Goal: Transaction & Acquisition: Purchase product/service

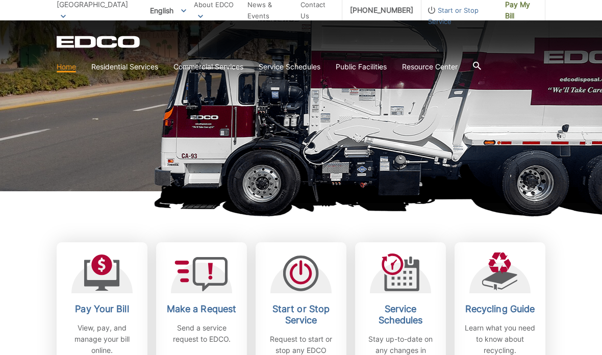
scroll to position [134, 0]
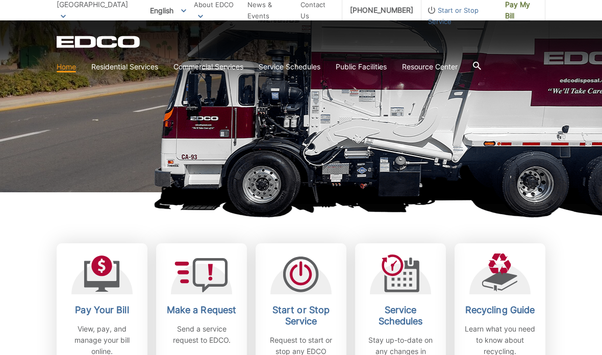
click at [114, 308] on h2 "Pay Your Bill" at bounding box center [101, 310] width 75 height 11
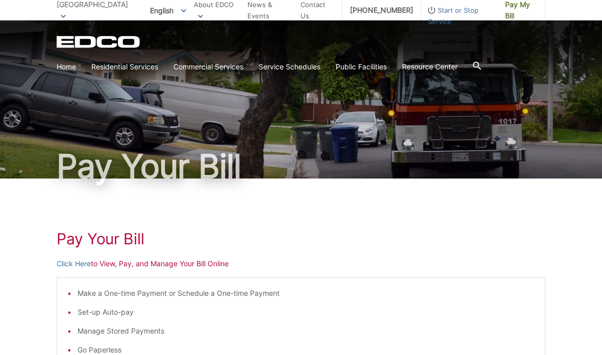
click at [247, 298] on li "Make a One-time Payment or Schedule a One-time Payment" at bounding box center [306, 293] width 457 height 11
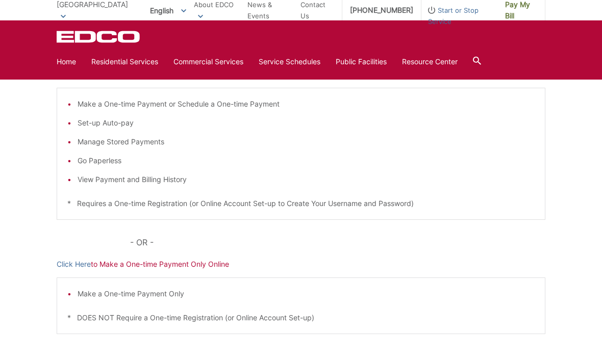
scroll to position [187, 0]
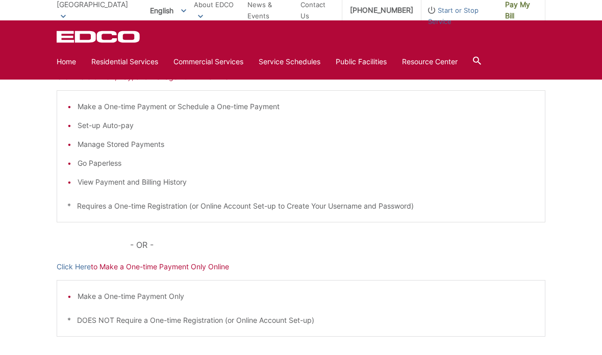
click at [189, 274] on div "Pay Your Bill Click Here to View, Pay, and Manage Your Bill Online Make a One-t…" at bounding box center [301, 197] width 489 height 411
click at [171, 271] on p "Click Here to Make a One-time Payment Only Online" at bounding box center [301, 266] width 489 height 11
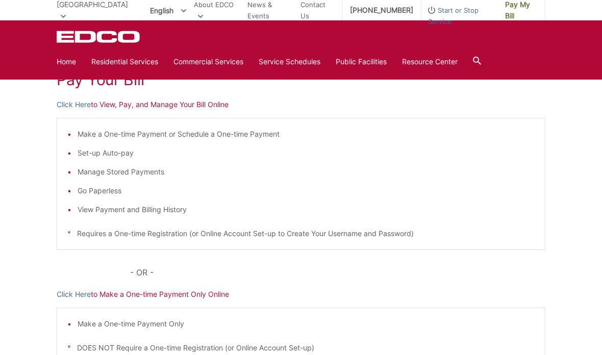
scroll to position [154, 0]
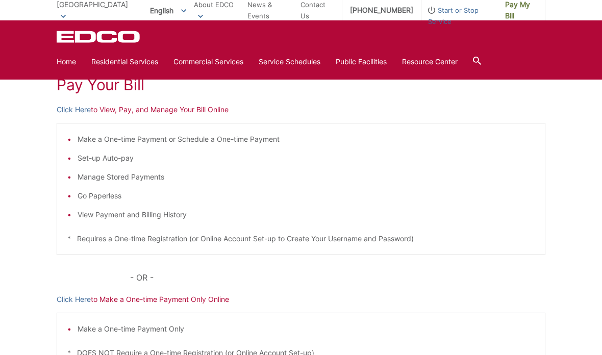
click at [183, 101] on div "Pay Your Bill Click Here to View, Pay, and Manage Your Bill Online Make a One-t…" at bounding box center [301, 229] width 489 height 411
click at [169, 107] on p "Click Here to View, Pay, and Manage Your Bill Online" at bounding box center [301, 109] width 489 height 11
click at [172, 117] on div "Pay Your [PERSON_NAME] Here to View, Pay, and Manage Your Bill Online Make a On…" at bounding box center [301, 229] width 489 height 411
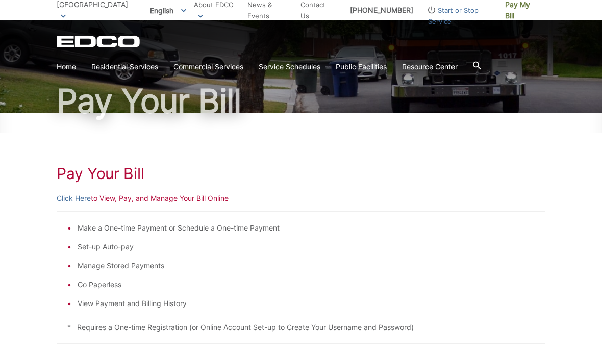
scroll to position [64, 0]
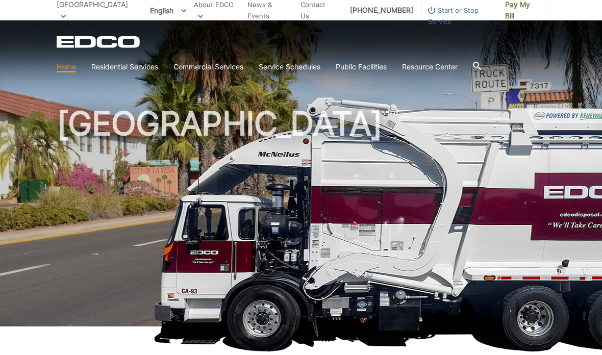
click at [519, 11] on span "Pay My Bill" at bounding box center [521, 10] width 32 height 22
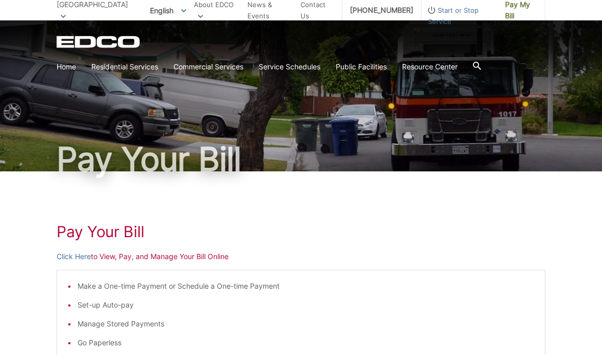
scroll to position [8, 0]
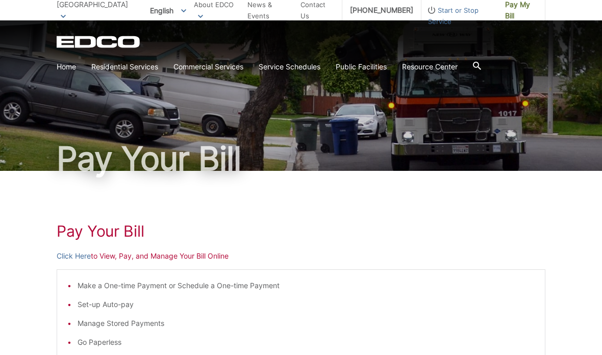
click at [114, 229] on h1 "Pay Your Bill" at bounding box center [301, 231] width 489 height 18
click at [178, 259] on p "Click Here to View, Pay, and Manage Your Bill Online" at bounding box center [301, 255] width 489 height 11
click at [231, 261] on p "Click Here to View, Pay, and Manage Your Bill Online" at bounding box center [301, 255] width 489 height 11
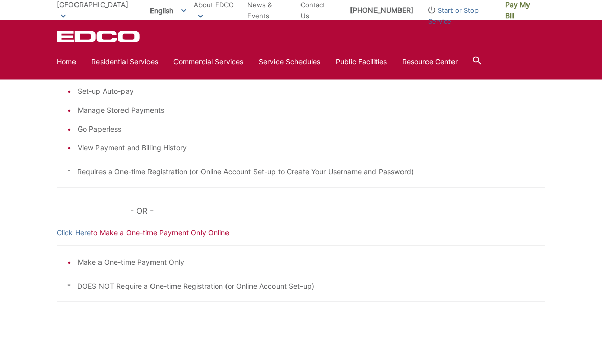
scroll to position [233, 0]
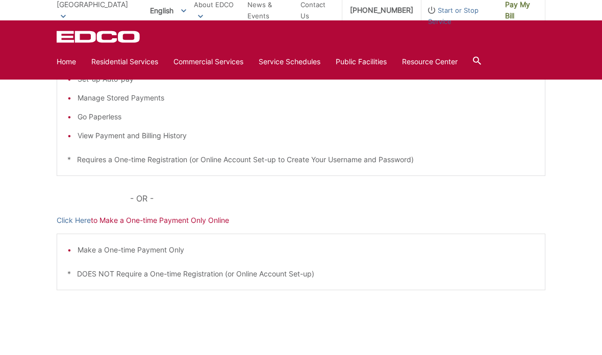
click at [168, 232] on div "Pay Your Bill Click Here to View, Pay, and Manage Your Bill Online Make a One-t…" at bounding box center [301, 150] width 489 height 411
click at [175, 219] on p "Click Here to Make a One-time Payment Only Online" at bounding box center [301, 220] width 489 height 11
click at [162, 218] on p "Click Here to Make a One-time Payment Only Online" at bounding box center [301, 220] width 489 height 11
click at [157, 216] on p "Click Here to Make a One-time Payment Only Online" at bounding box center [301, 220] width 489 height 11
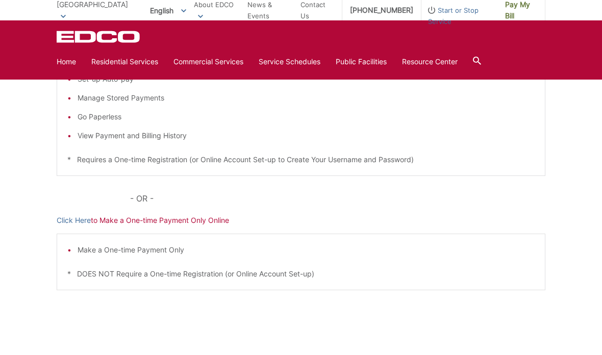
click at [204, 216] on p "Click Here to Make a One-time Payment Only Online" at bounding box center [301, 220] width 489 height 11
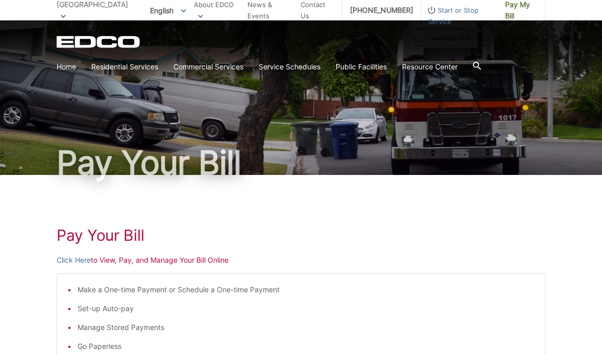
scroll to position [0, 0]
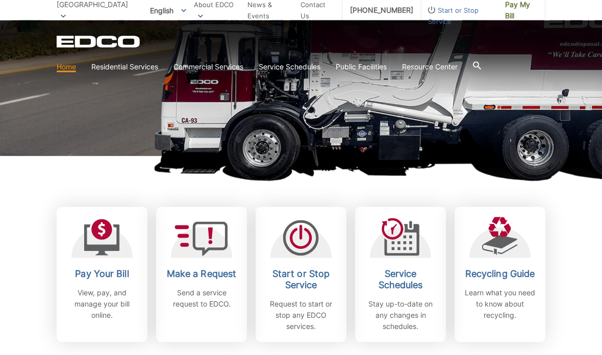
scroll to position [177, 0]
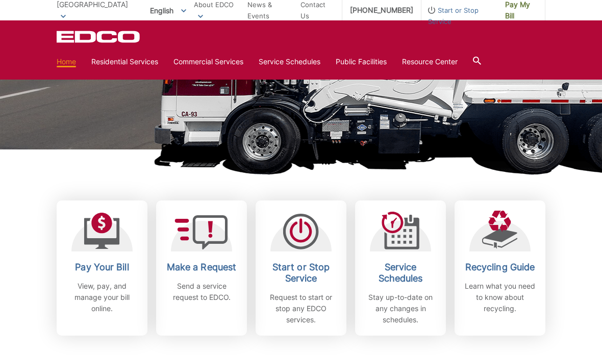
click at [97, 271] on h2 "Pay Your Bill" at bounding box center [101, 267] width 75 height 11
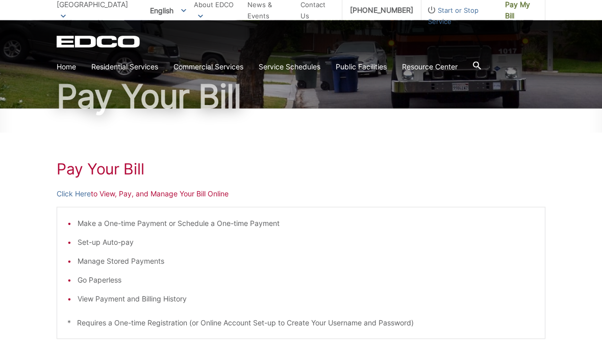
scroll to position [71, 0]
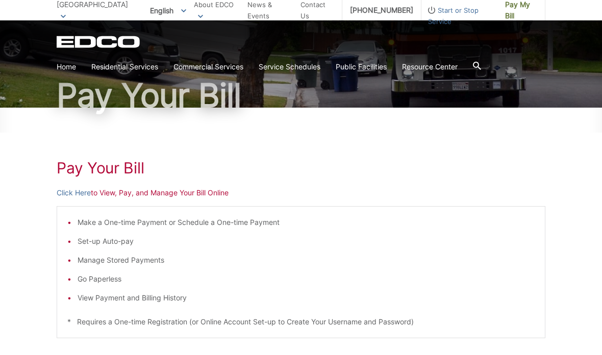
click at [181, 199] on div "Pay Your Bill Click Here to View, Pay, and Manage Your Bill Online Make a One-t…" at bounding box center [301, 313] width 489 height 411
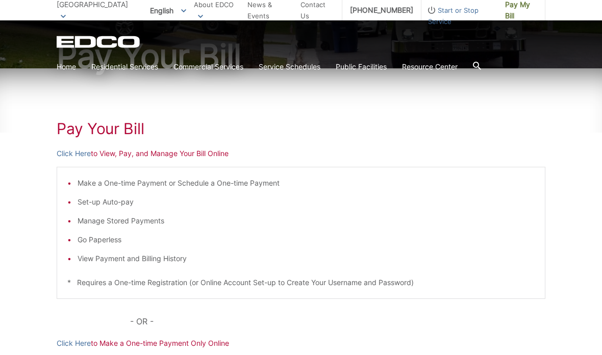
scroll to position [240, 0]
